Goal: Complete application form

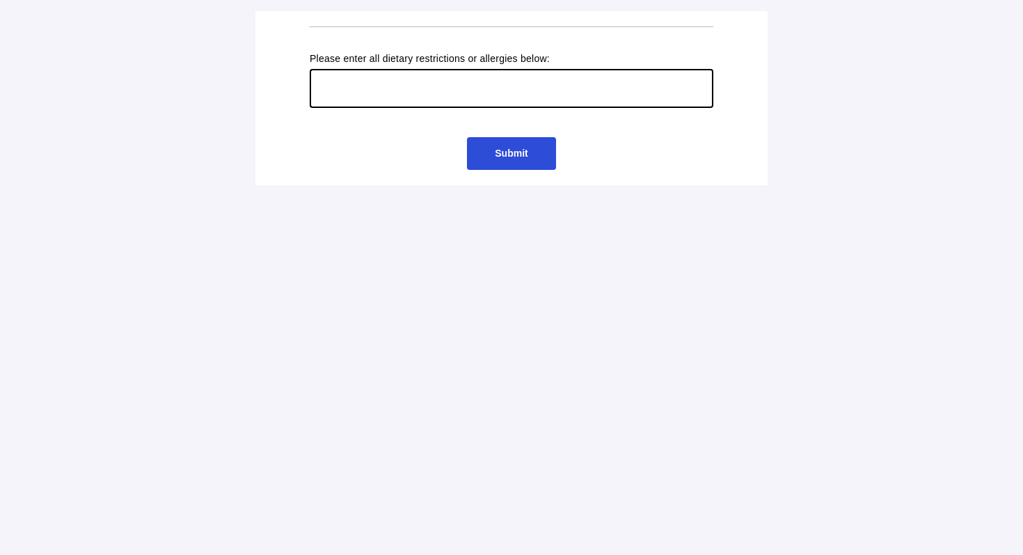
click at [457, 97] on input "text" at bounding box center [512, 88] width 404 height 39
type input "Gluten-free ([MEDICAL_DATA])"
click at [368, 85] on input "Gluten-free ([MEDICAL_DATA])" at bounding box center [512, 88] width 404 height 39
click at [489, 164] on span "Submit" at bounding box center [511, 153] width 88 height 33
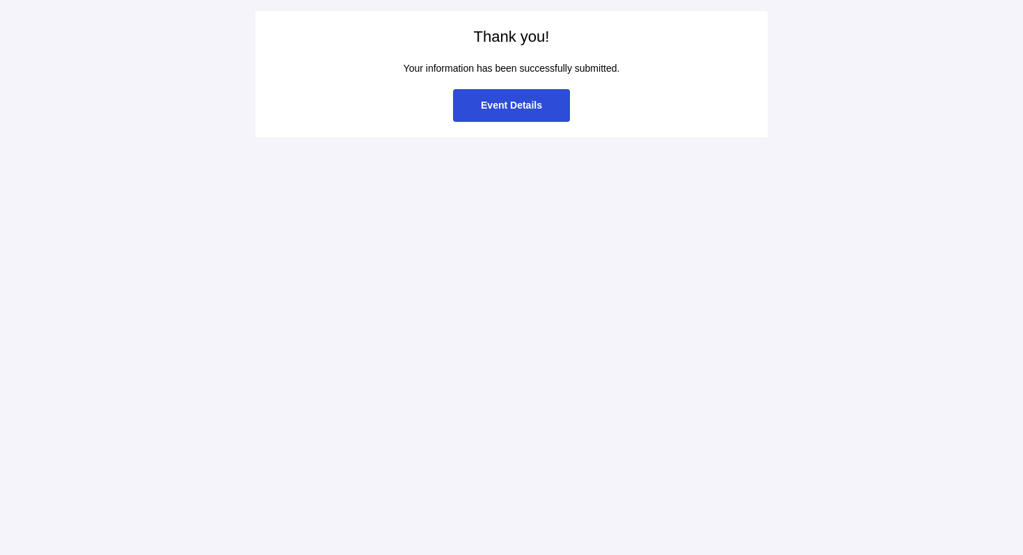
click at [557, 125] on td "Event Details" at bounding box center [512, 105] width 418 height 47
